Goal: Task Accomplishment & Management: Manage account settings

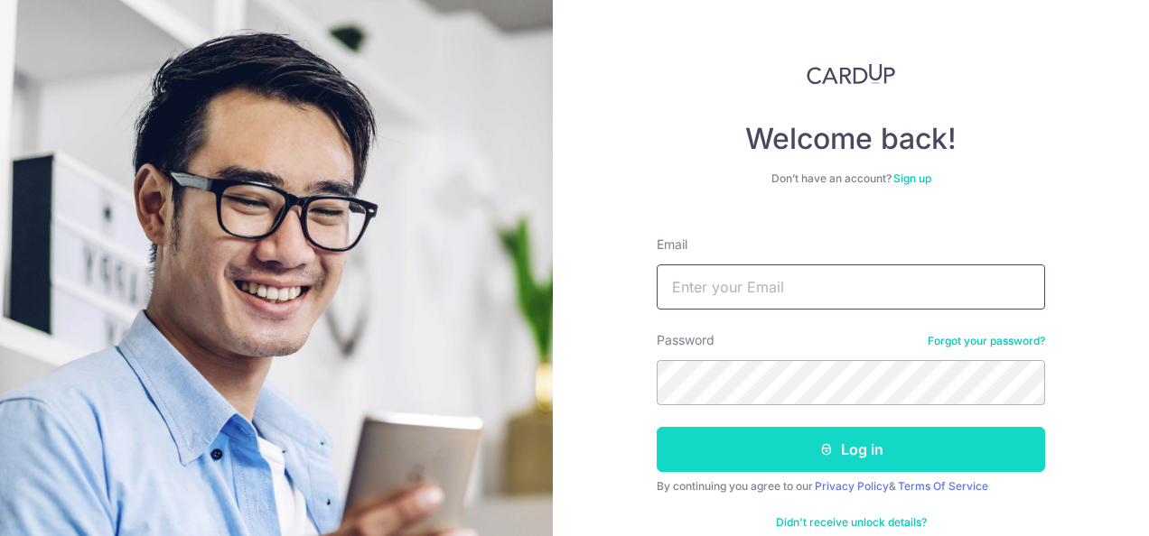
type input "[EMAIL_ADDRESS][DOMAIN_NAME]"
click at [843, 464] on button "Log in" at bounding box center [850, 449] width 388 height 45
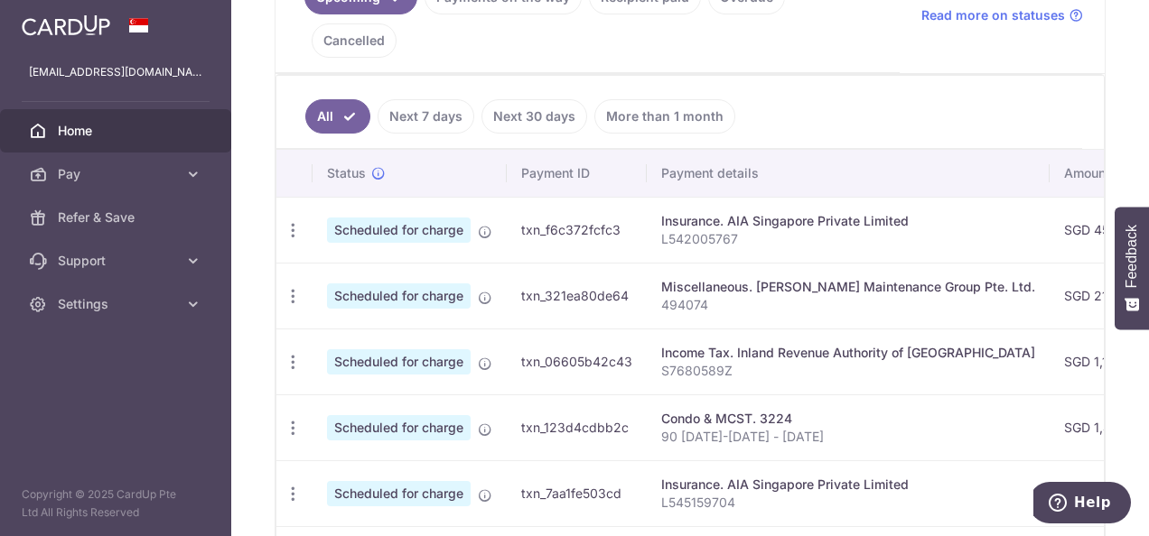
scroll to position [542, 0]
